Goal: Information Seeking & Learning: Learn about a topic

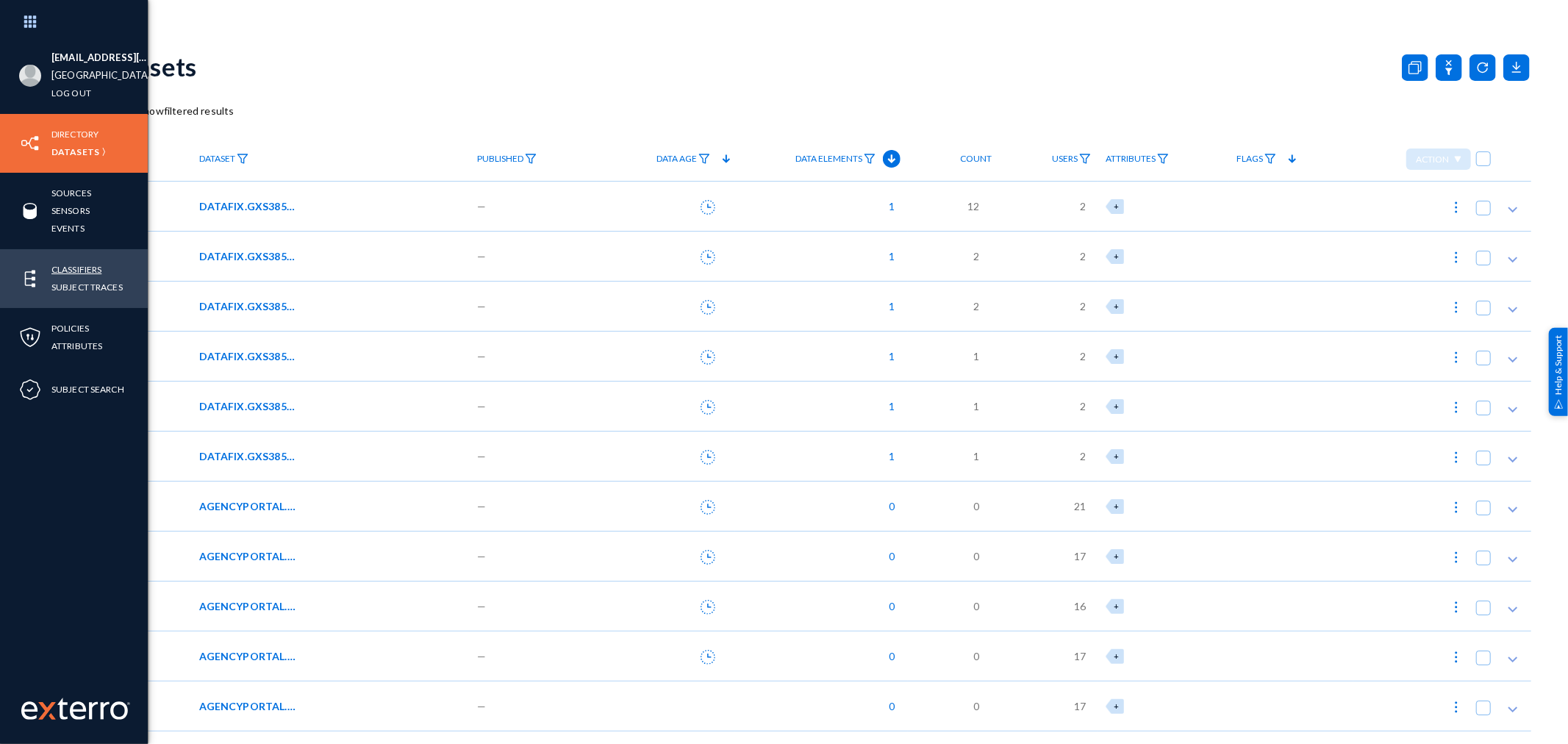
click at [70, 266] on link "Classifiers" at bounding box center [76, 268] width 50 height 17
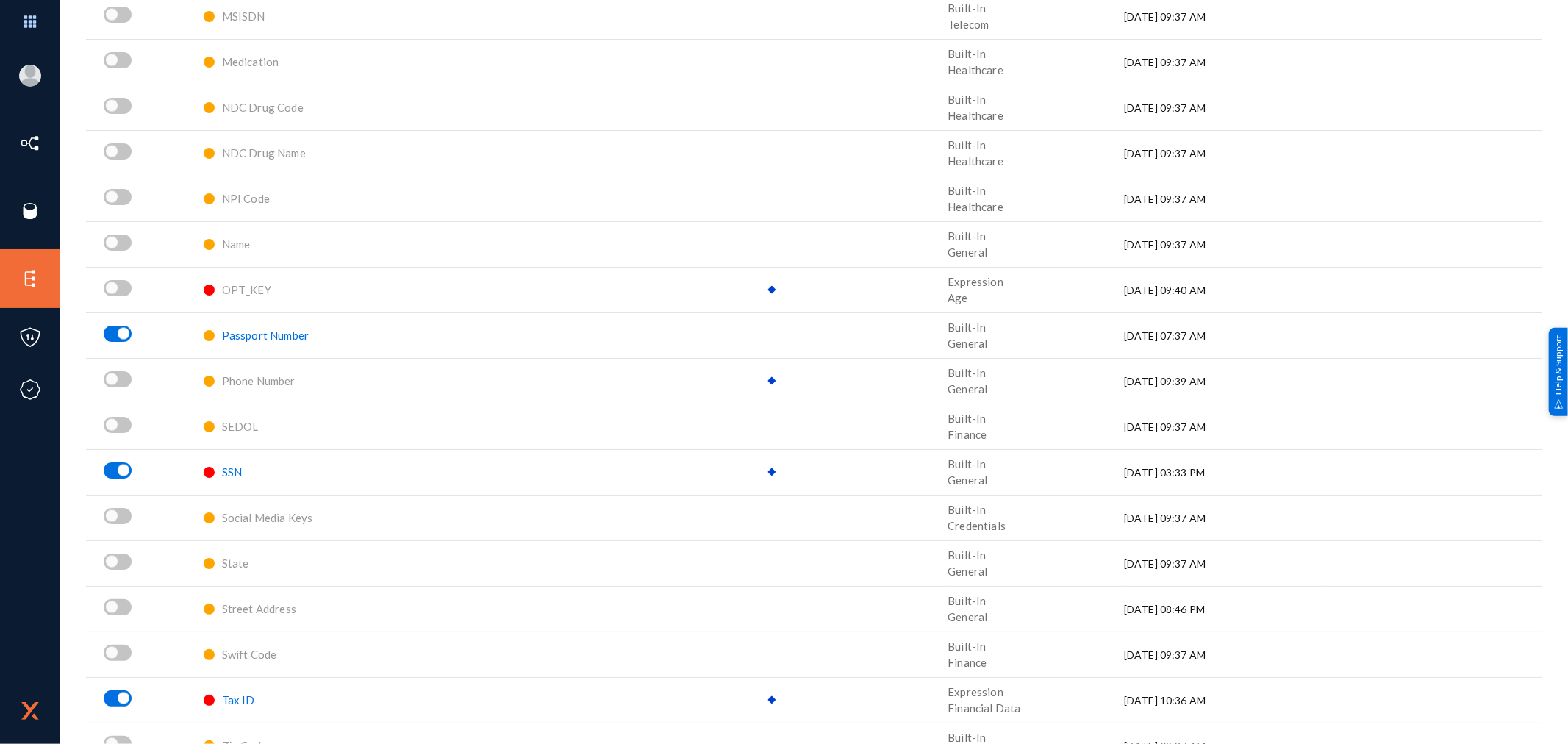
scroll to position [1812, 0]
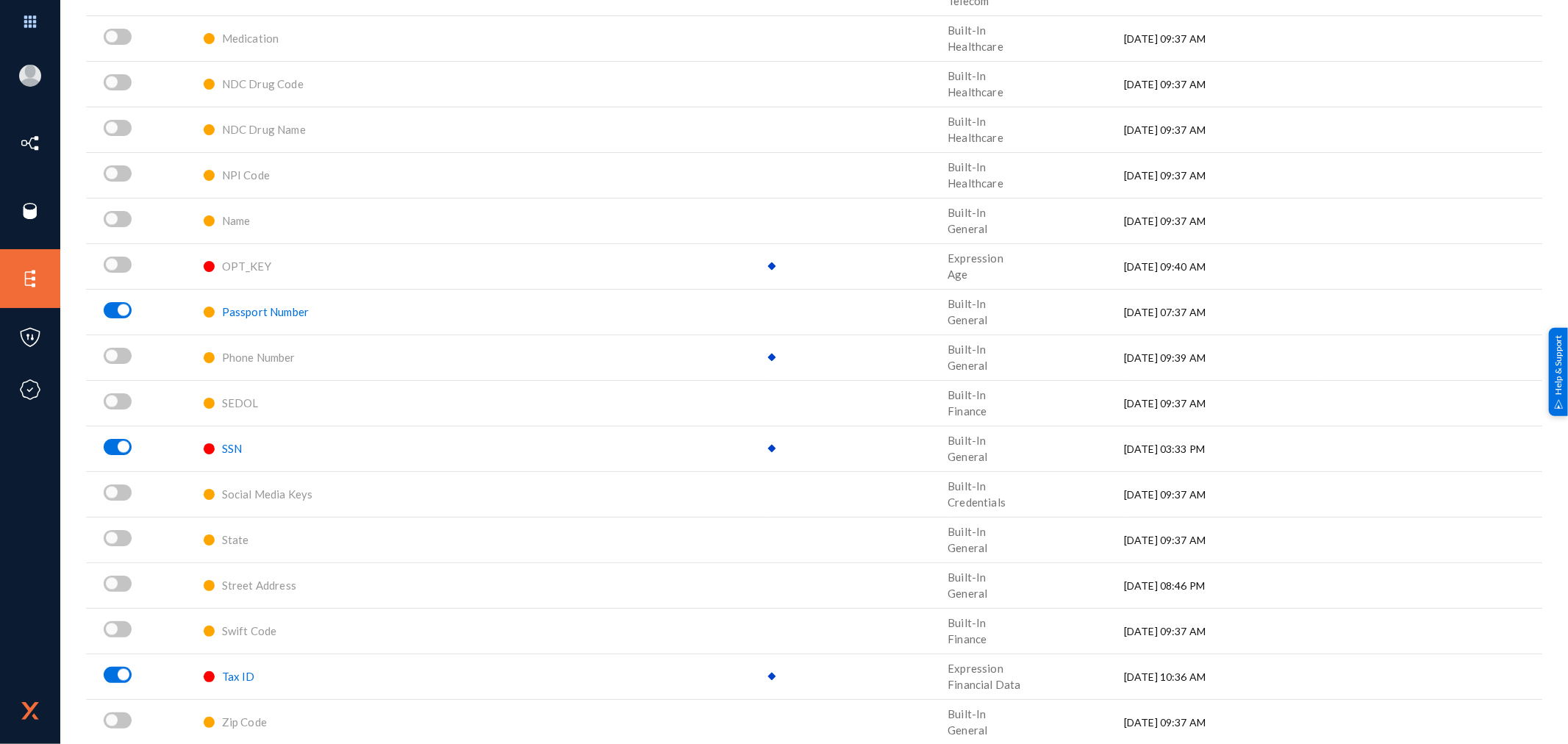
click at [232, 449] on span "SSN" at bounding box center [232, 448] width 20 height 13
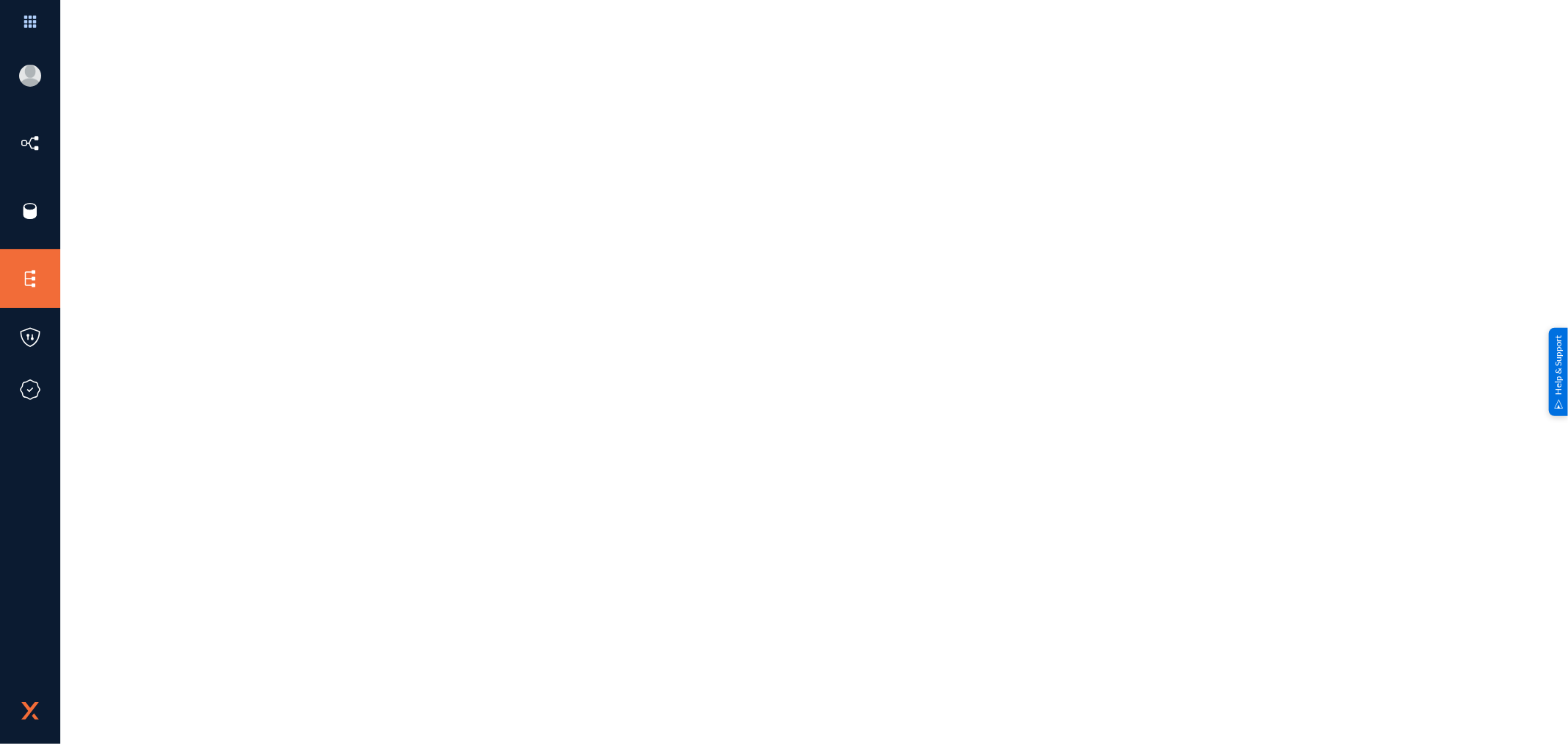
click at [232, 449] on div at bounding box center [814, 257] width 1434 height 441
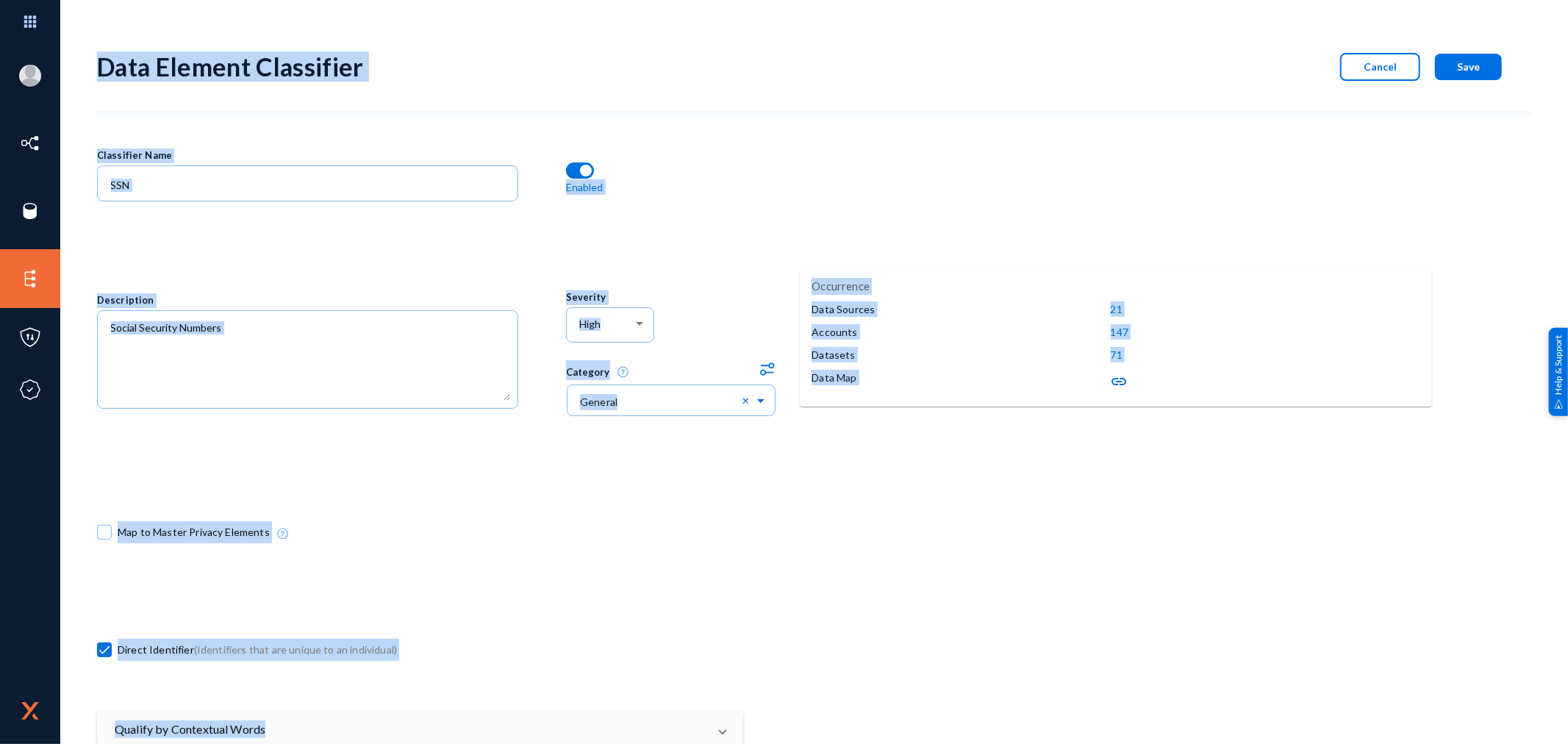
click at [425, 257] on div "Description" at bounding box center [331, 358] width 468 height 233
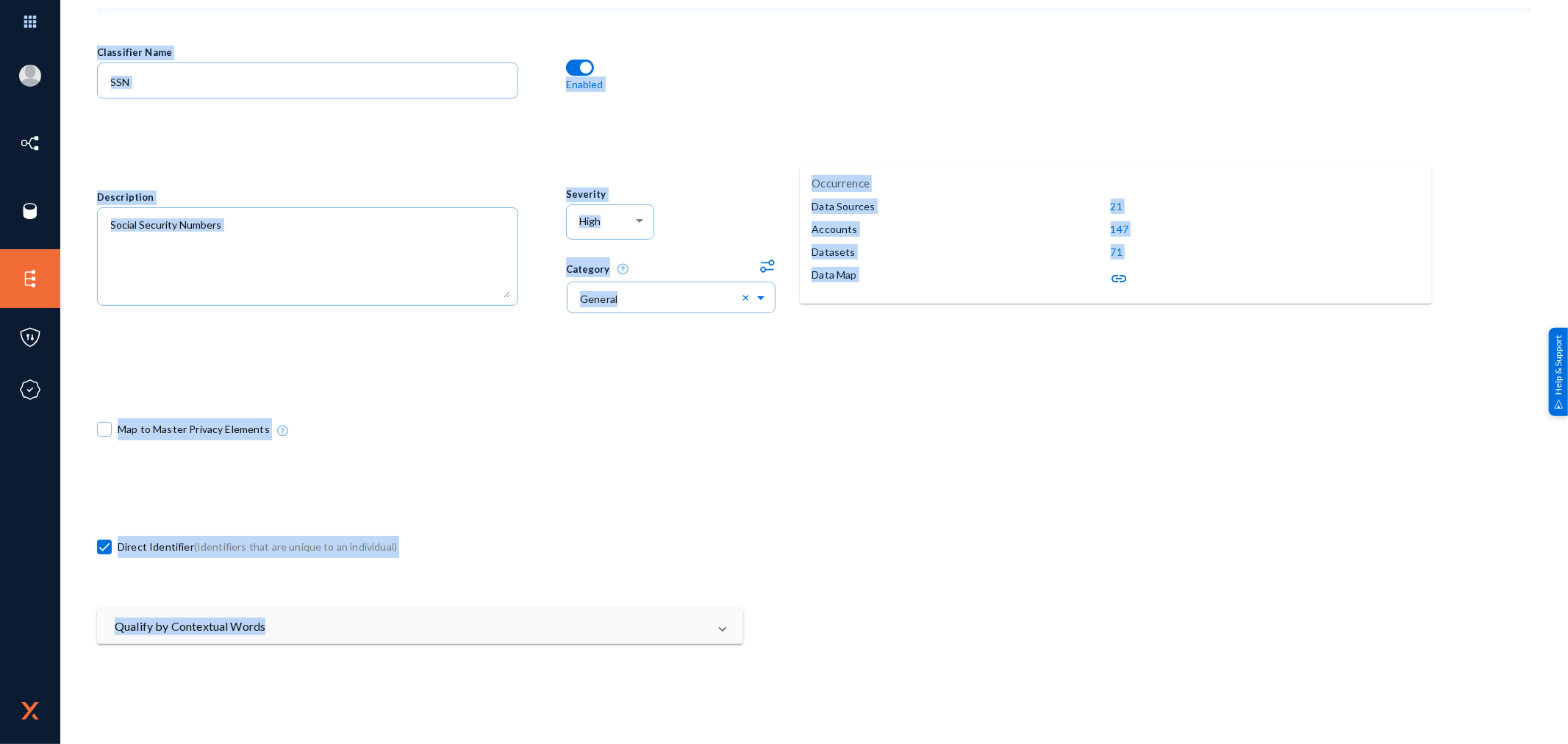
scroll to position [245, 0]
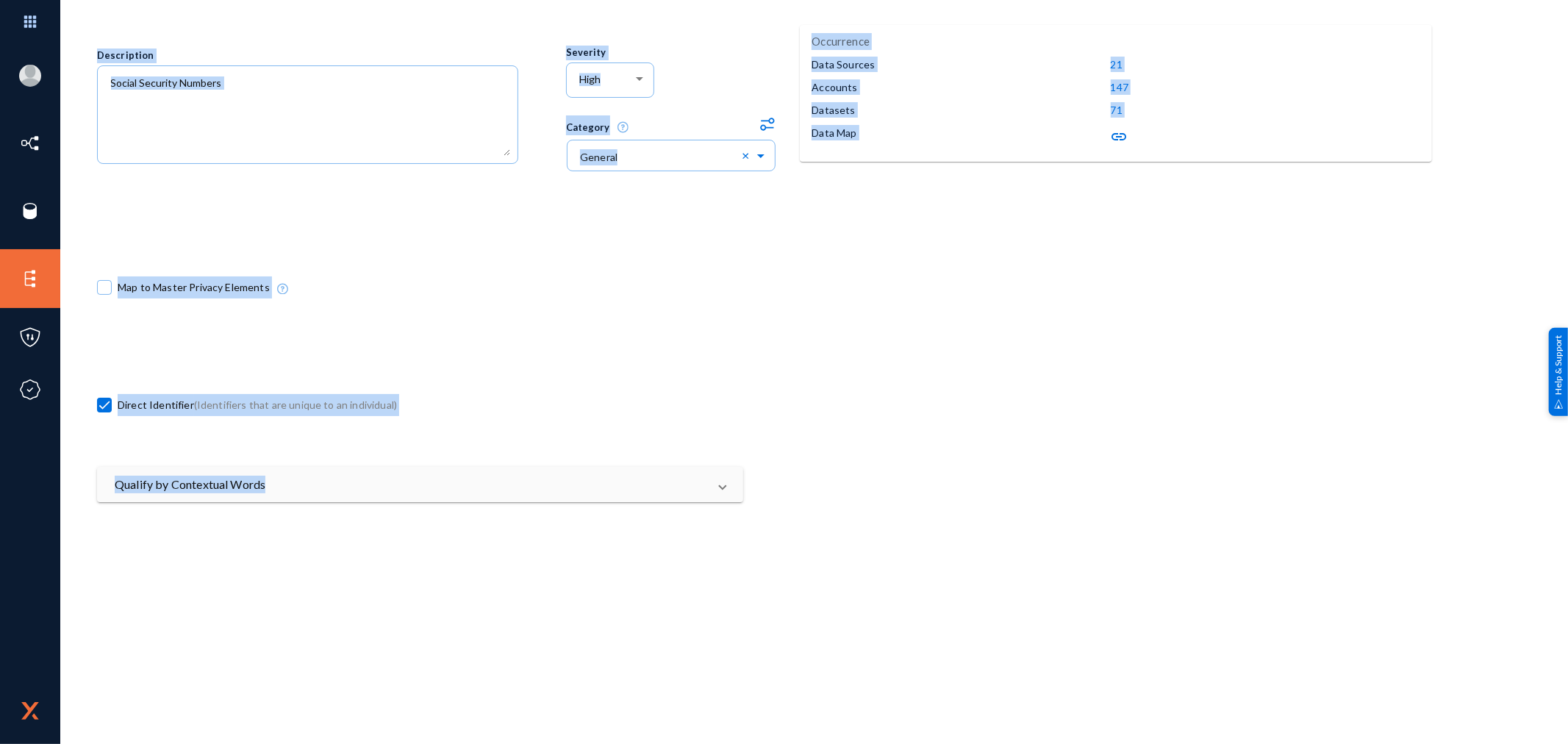
click at [553, 331] on div "Map to Master Privacy Elements" at bounding box center [682, 290] width 1171 height 116
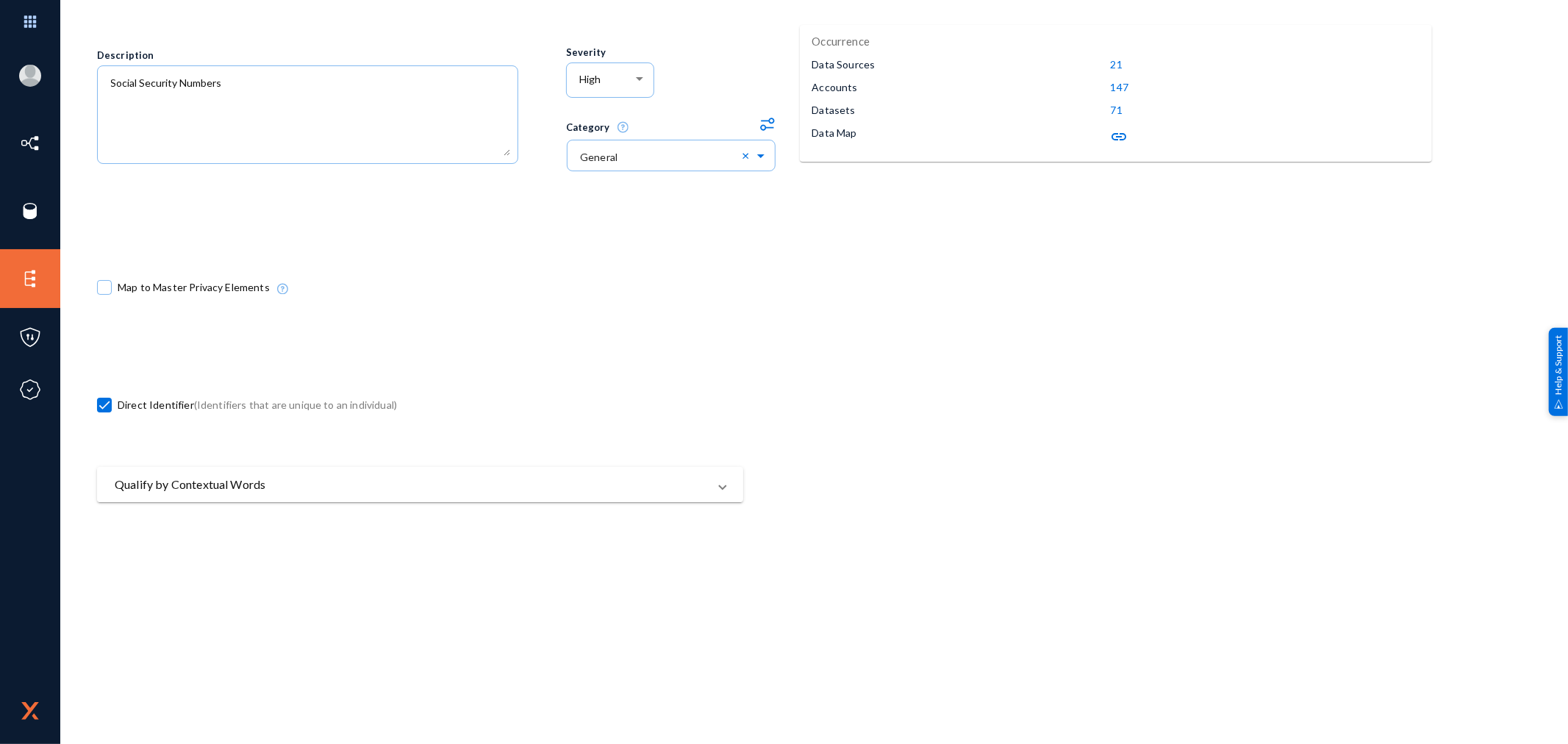
click at [470, 486] on mat-panel-title "Qualify by Contextual Words" at bounding box center [411, 484] width 593 height 17
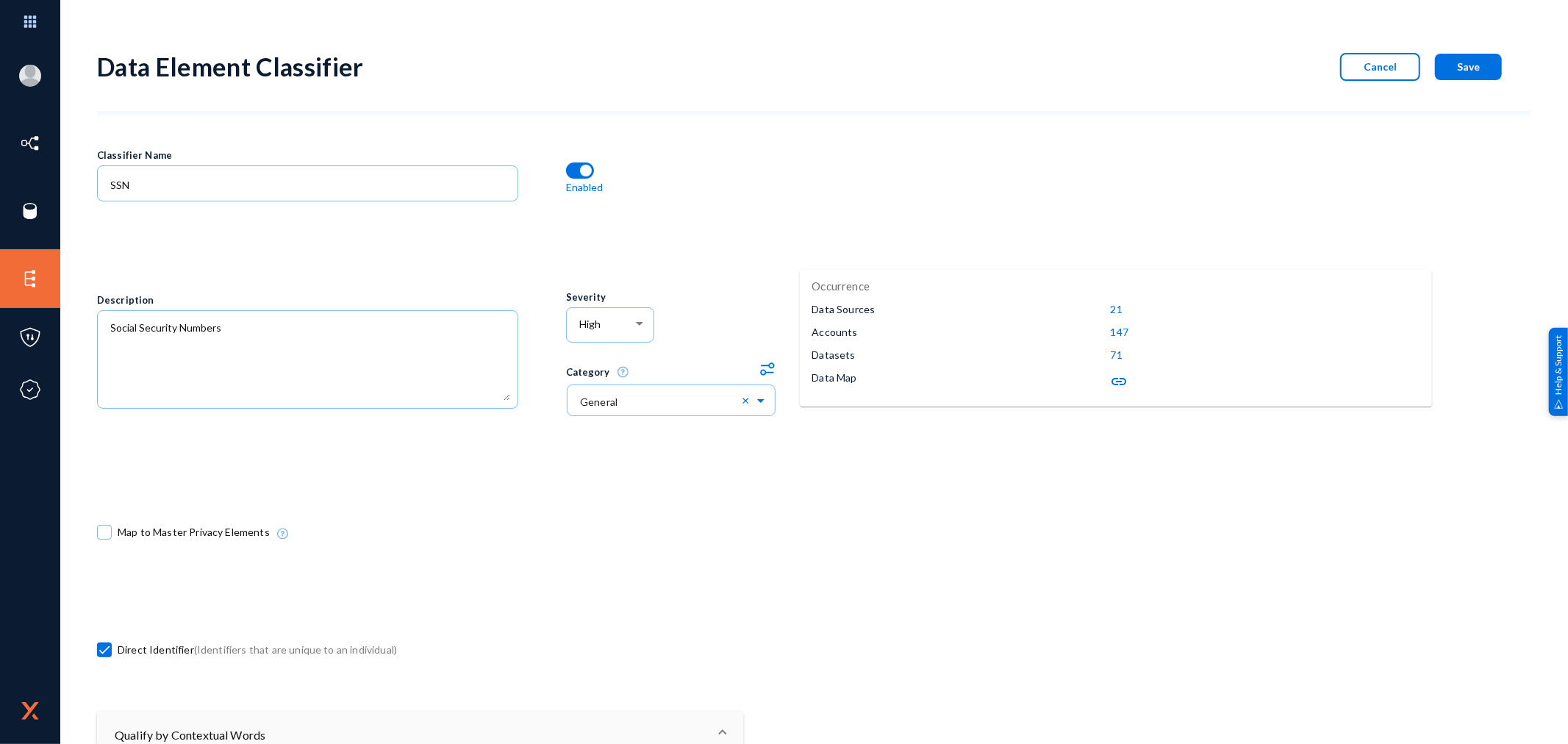
scroll to position [326, 0]
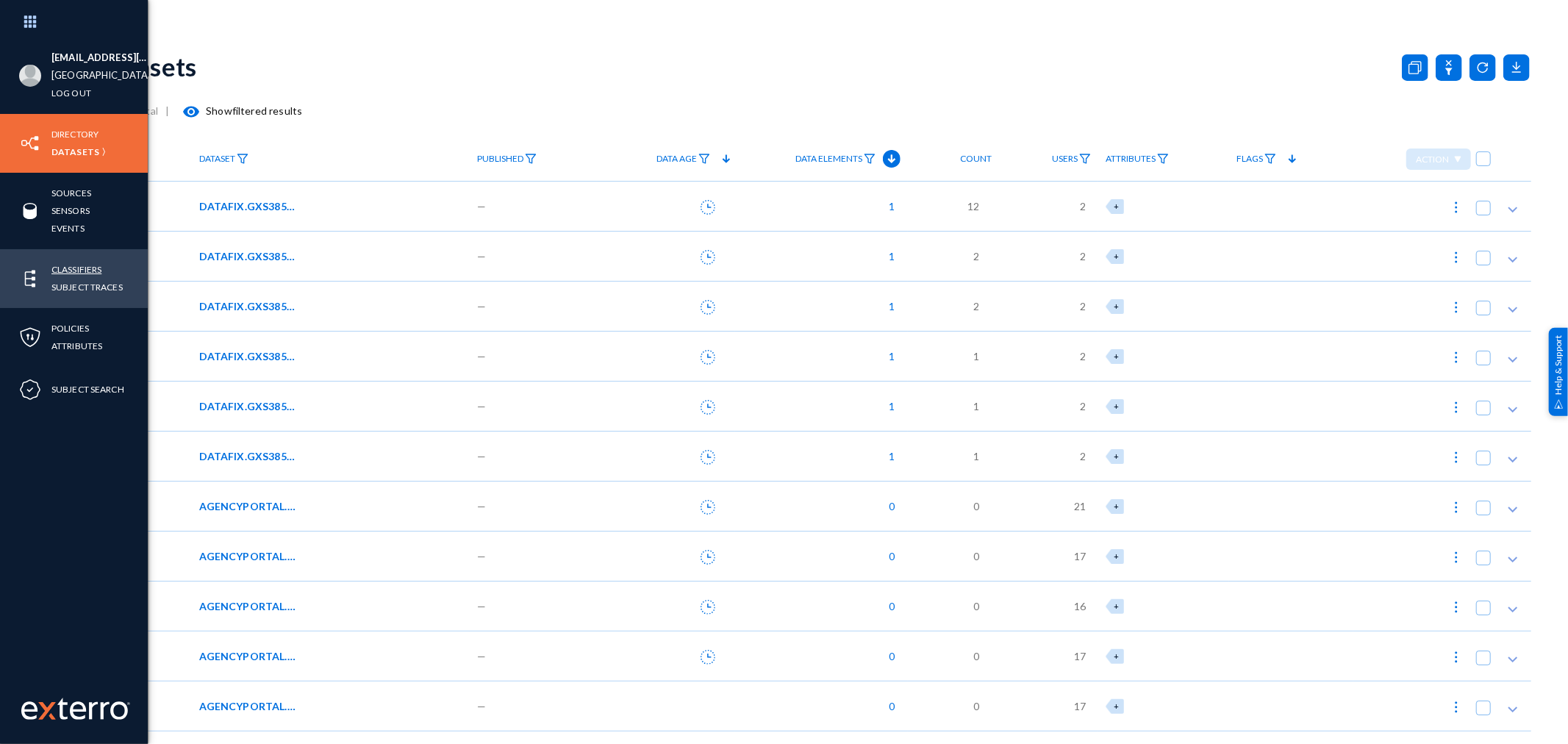
click at [79, 262] on link "Classifiers" at bounding box center [76, 268] width 50 height 17
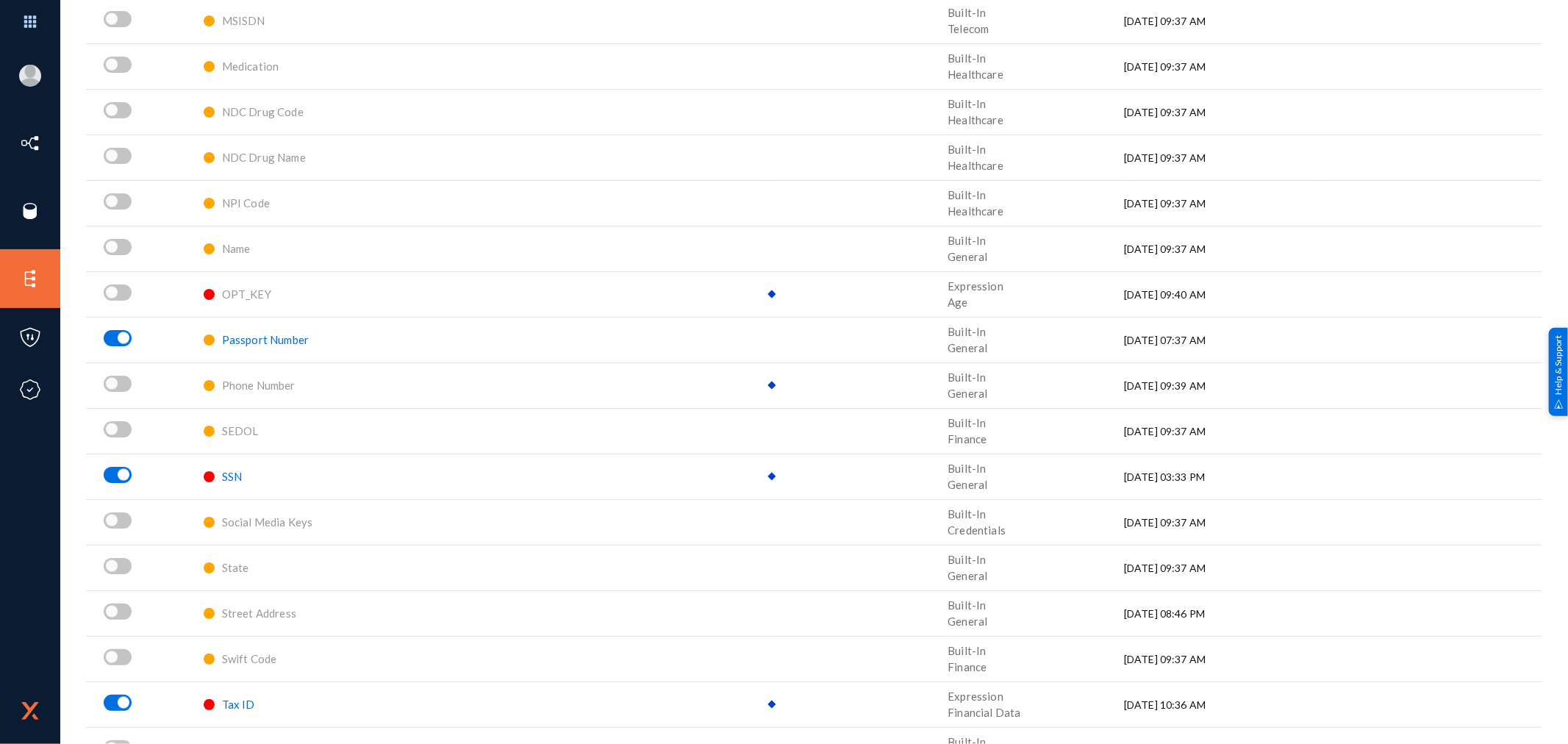
scroll to position [1812, 0]
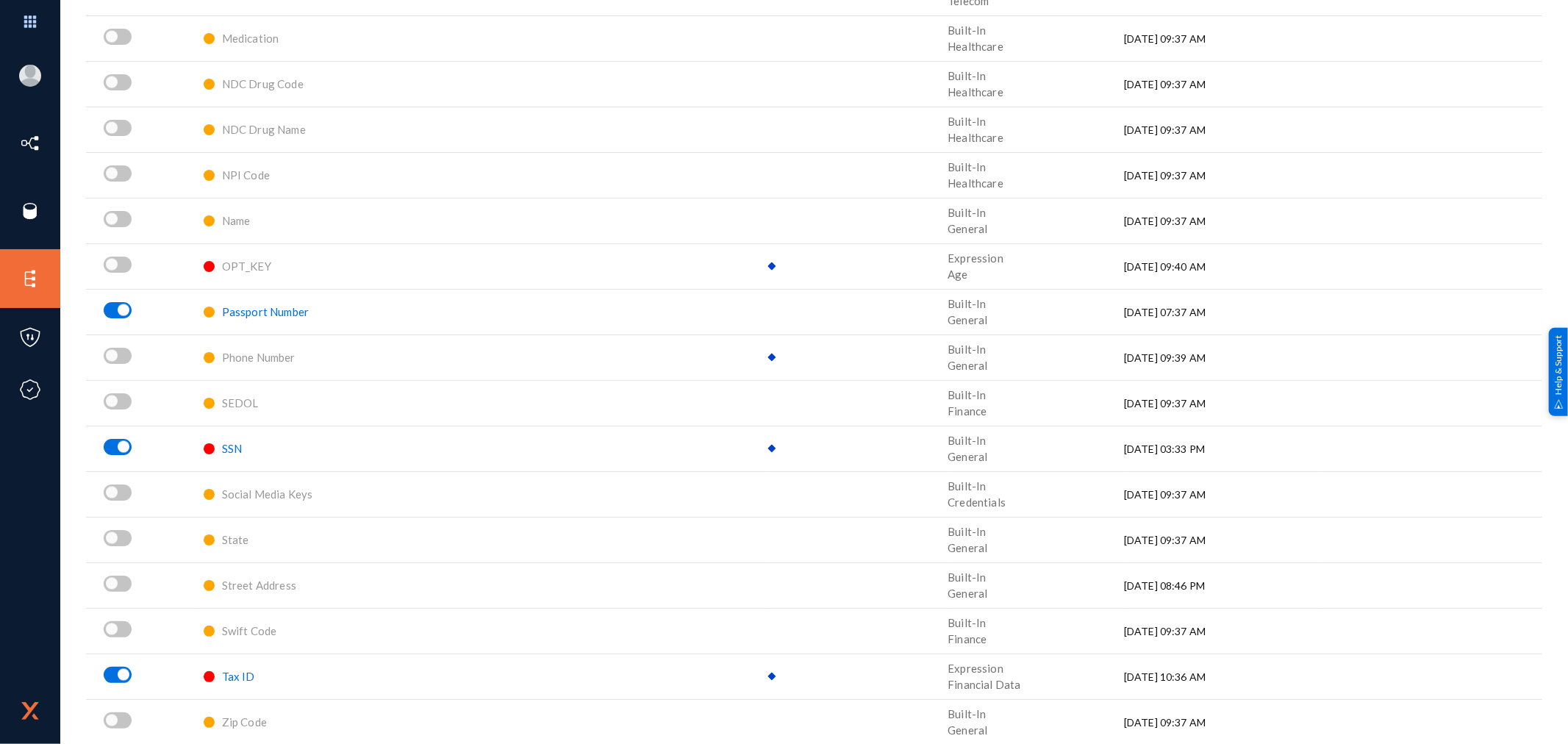
click at [240, 674] on span "Tax ID" at bounding box center [239, 676] width 33 height 13
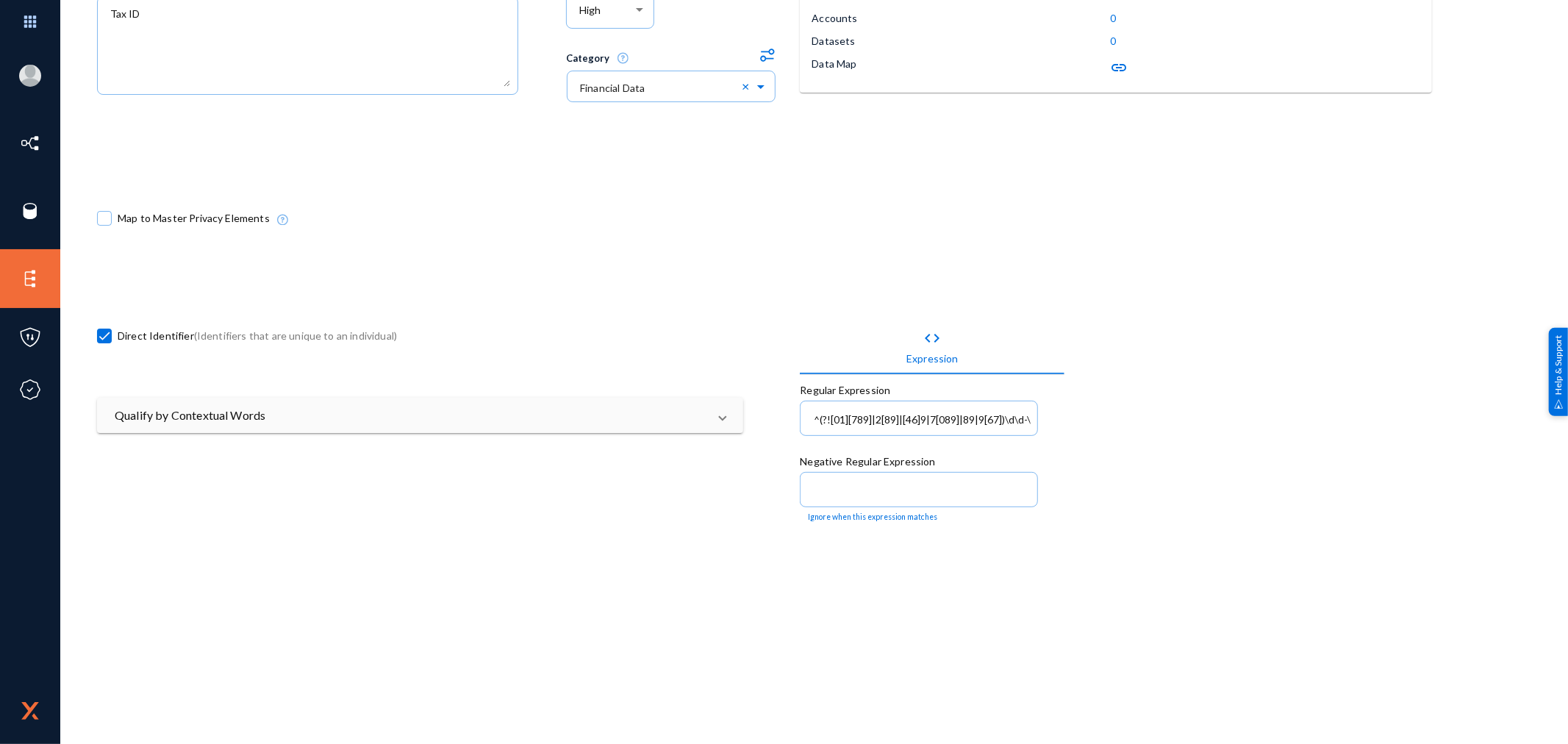
scroll to position [326, 0]
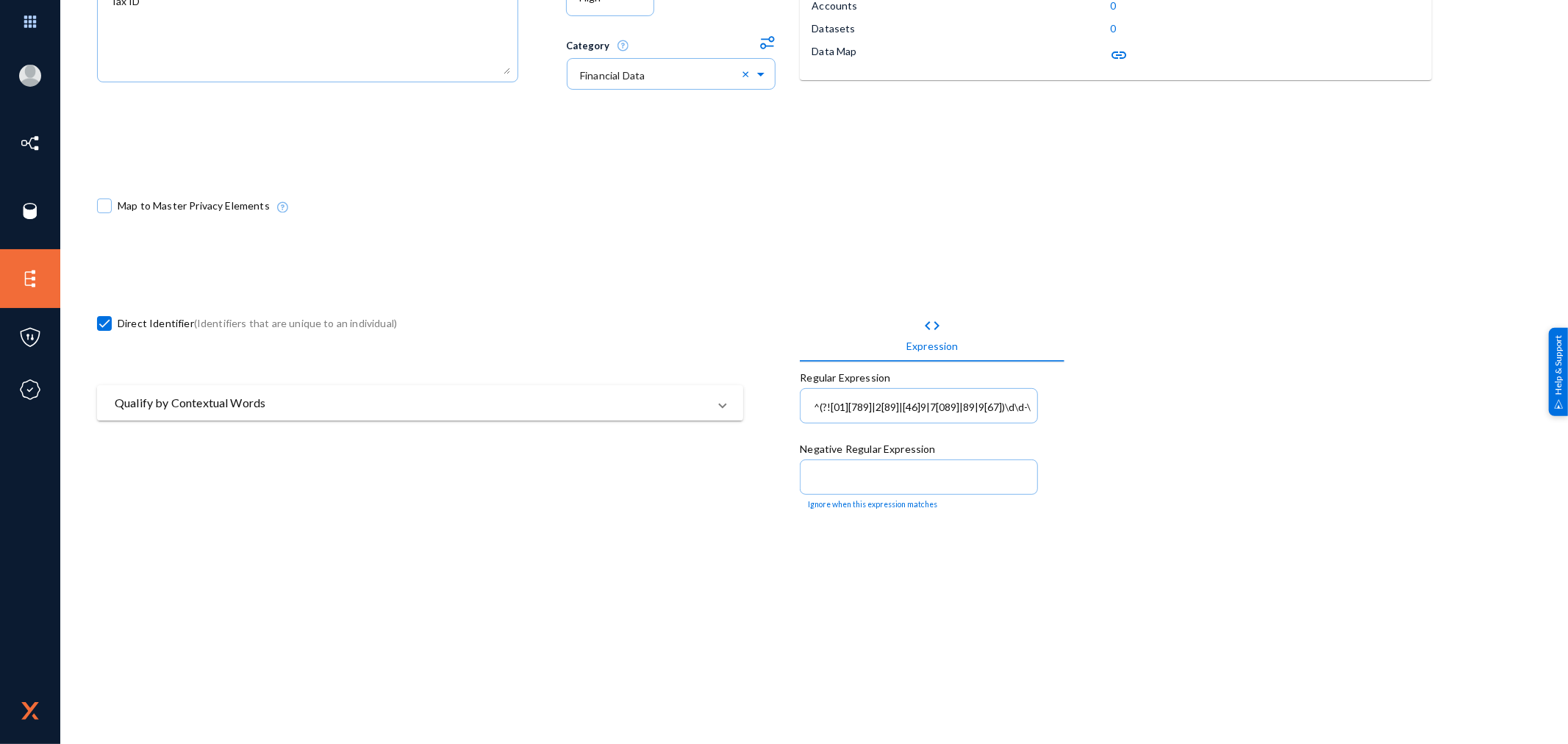
click at [351, 408] on mat-panel-title "Qualify by Contextual Words" at bounding box center [411, 402] width 593 height 17
